Goal: Information Seeking & Learning: Learn about a topic

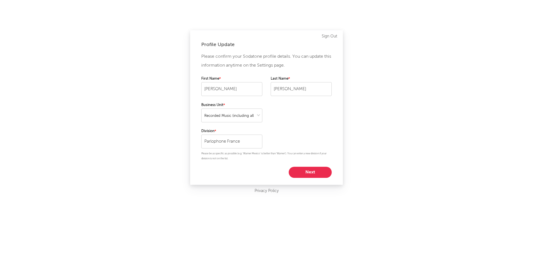
select select "recorded_music"
click at [310, 171] on button "Next" at bounding box center [310, 172] width 43 height 11
select select "manager"
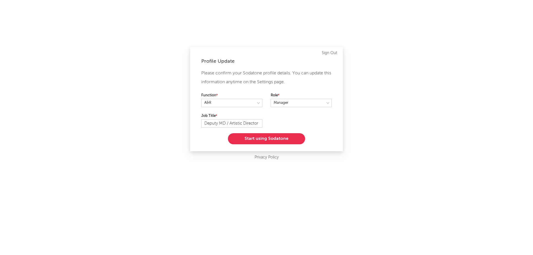
click at [281, 139] on button "Start using Sodatone" at bounding box center [266, 138] width 77 height 11
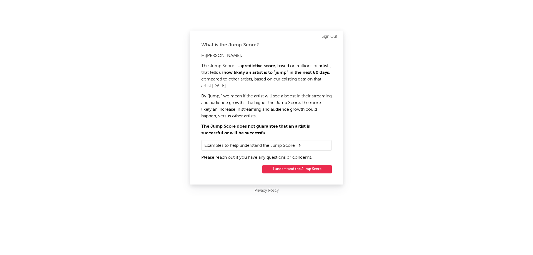
click at [291, 169] on button "I understand the Jump Score" at bounding box center [296, 169] width 69 height 8
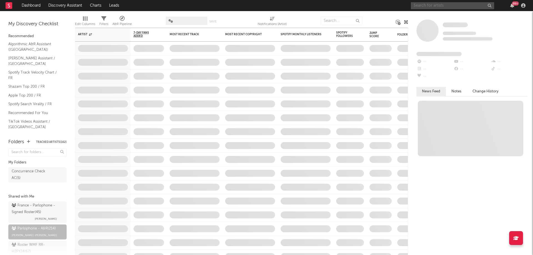
click at [455, 7] on input "text" at bounding box center [452, 5] width 83 height 7
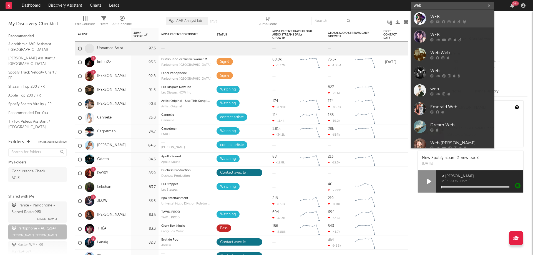
type input "web"
click at [450, 22] on icon at bounding box center [448, 21] width 3 height 3
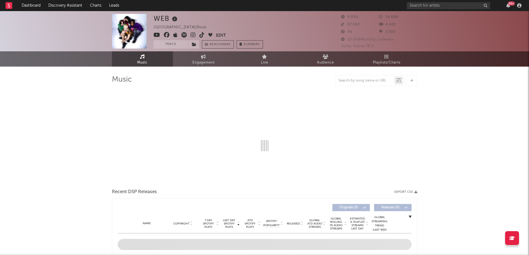
select select "1w"
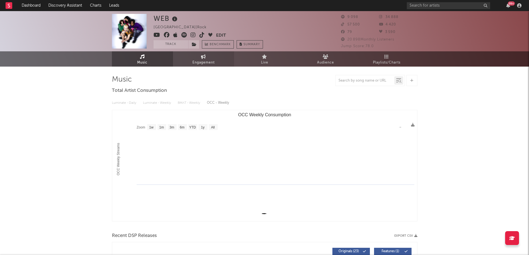
click at [189, 60] on link "Engagement" at bounding box center [203, 58] width 61 height 15
select select "1w"
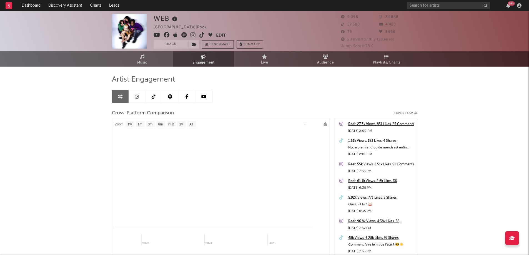
select select "1m"
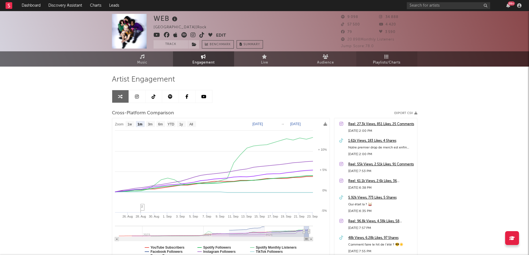
click at [385, 58] on icon at bounding box center [386, 56] width 5 height 4
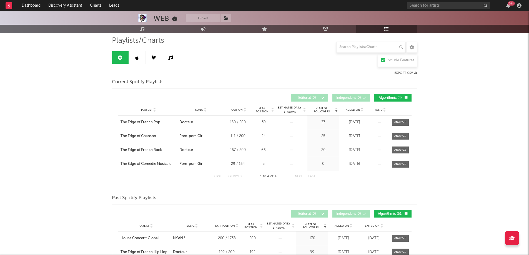
scroll to position [34, 0]
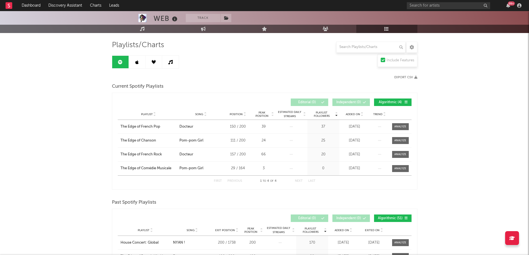
click at [155, 63] on icon at bounding box center [154, 62] width 4 height 4
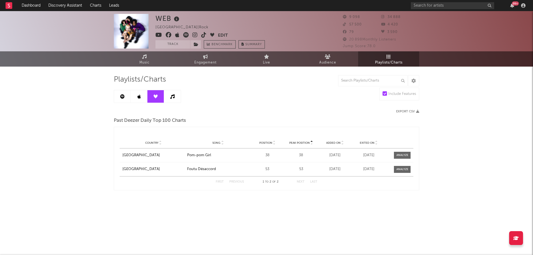
click at [170, 98] on link at bounding box center [172, 96] width 17 height 12
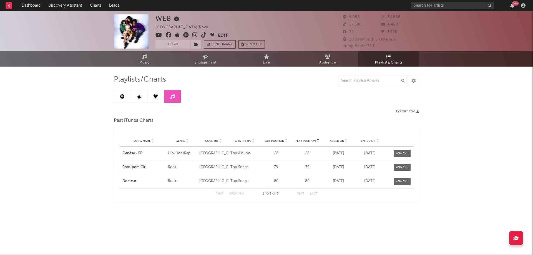
click at [126, 95] on link at bounding box center [122, 96] width 17 height 12
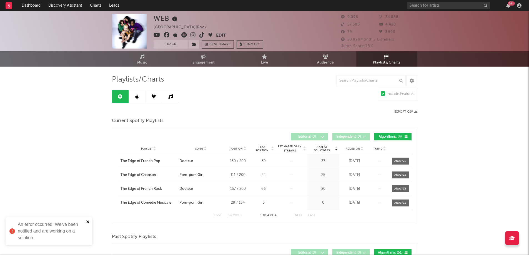
click at [89, 223] on icon "close" at bounding box center [88, 222] width 4 height 4
click at [323, 65] on span "Audience" at bounding box center [325, 62] width 17 height 7
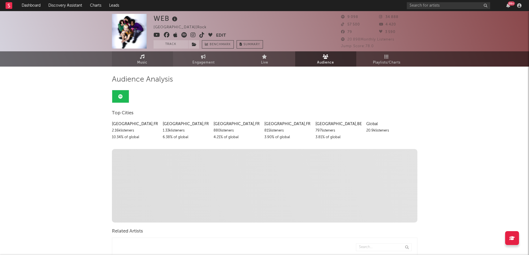
click at [144, 62] on span "Music" at bounding box center [142, 62] width 10 height 7
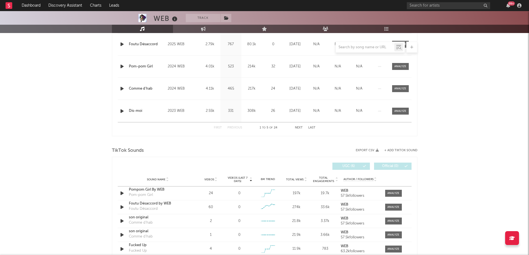
select select "1w"
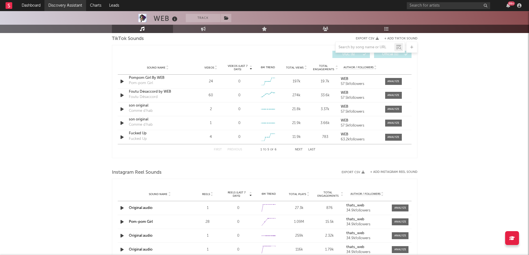
scroll to position [405, 0]
